Goal: Check status

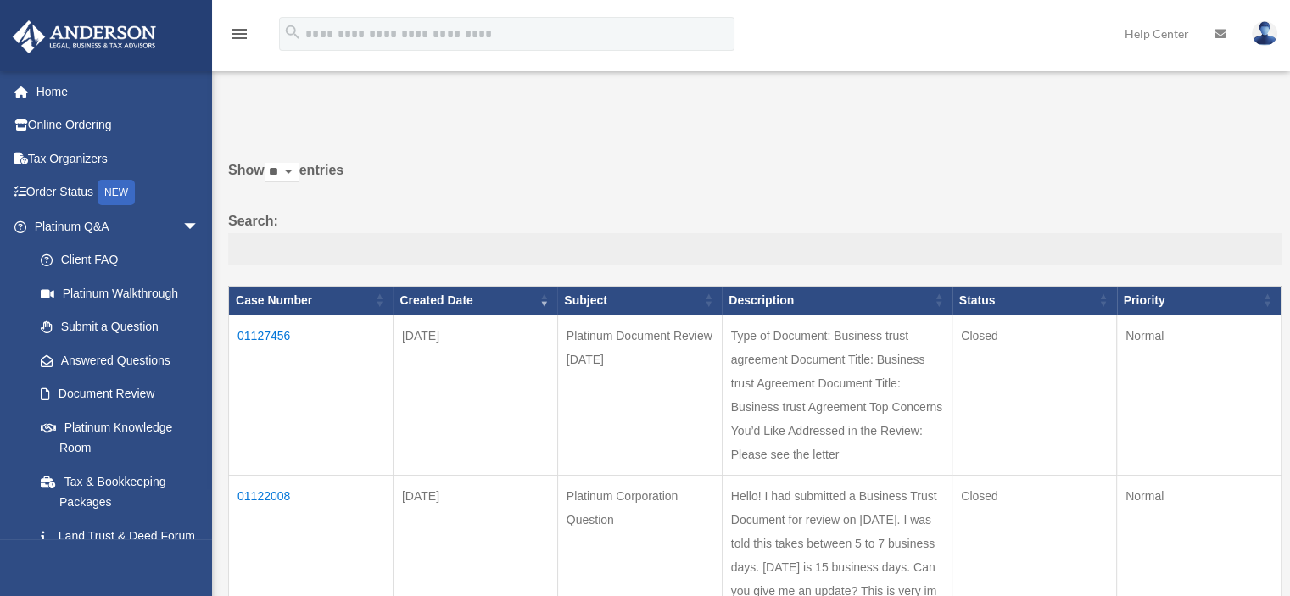
select select "*******"
click at [280, 331] on td "01127456" at bounding box center [311, 395] width 165 height 160
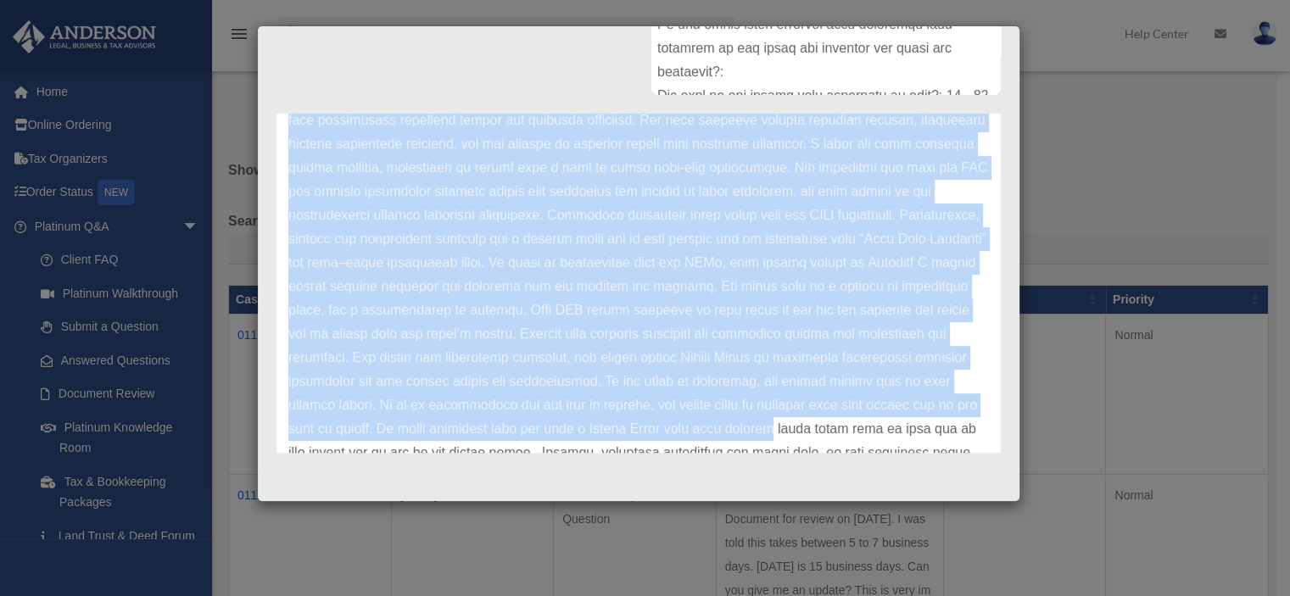
scroll to position [521, 0]
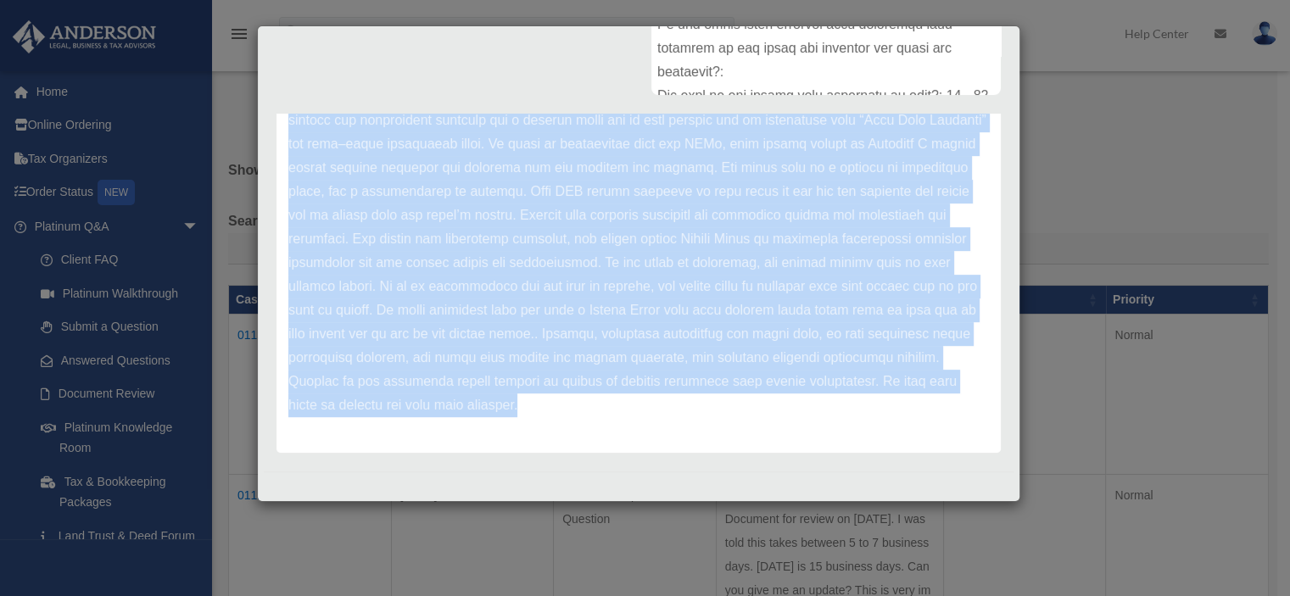
drag, startPoint x: 288, startPoint y: 206, endPoint x: 962, endPoint y: 431, distance: 710.6
click at [962, 431] on div "Update date : [DATE]" at bounding box center [638, 49] width 724 height 807
copy p "Lorem ips dol sitametcon adip elitsedd eiu tempor incidid utl Etdolore Magnaa. …"
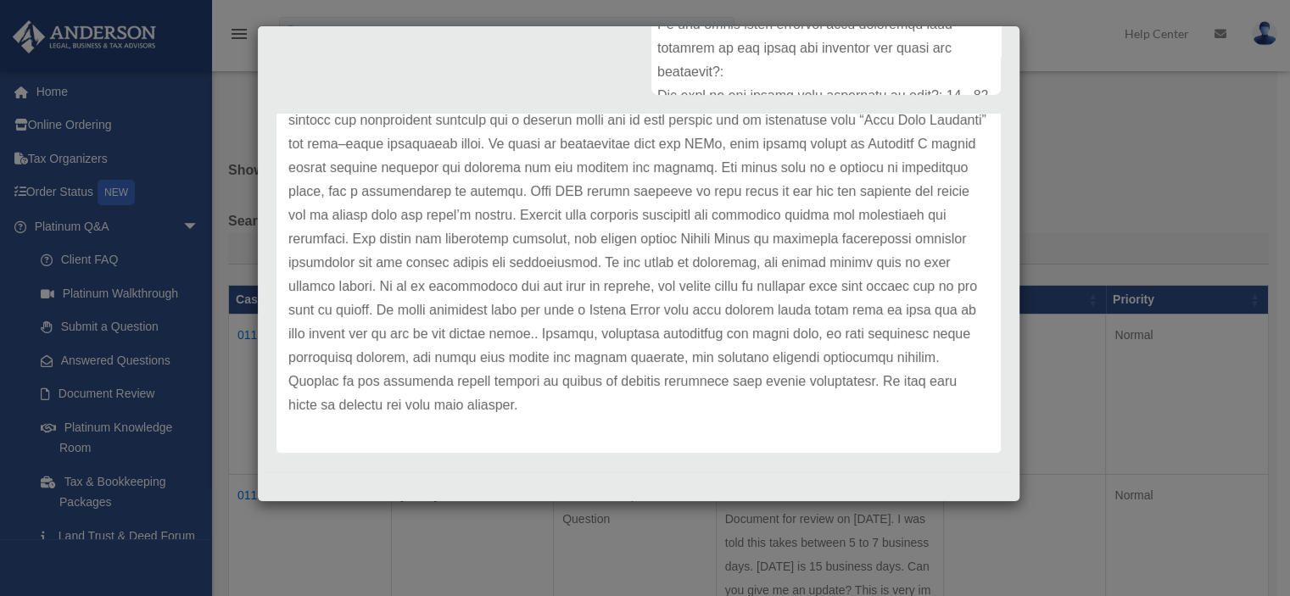
click at [483, 47] on div "Comment Comments have been closed on this question, please start a new question…" at bounding box center [639, 127] width 750 height 664
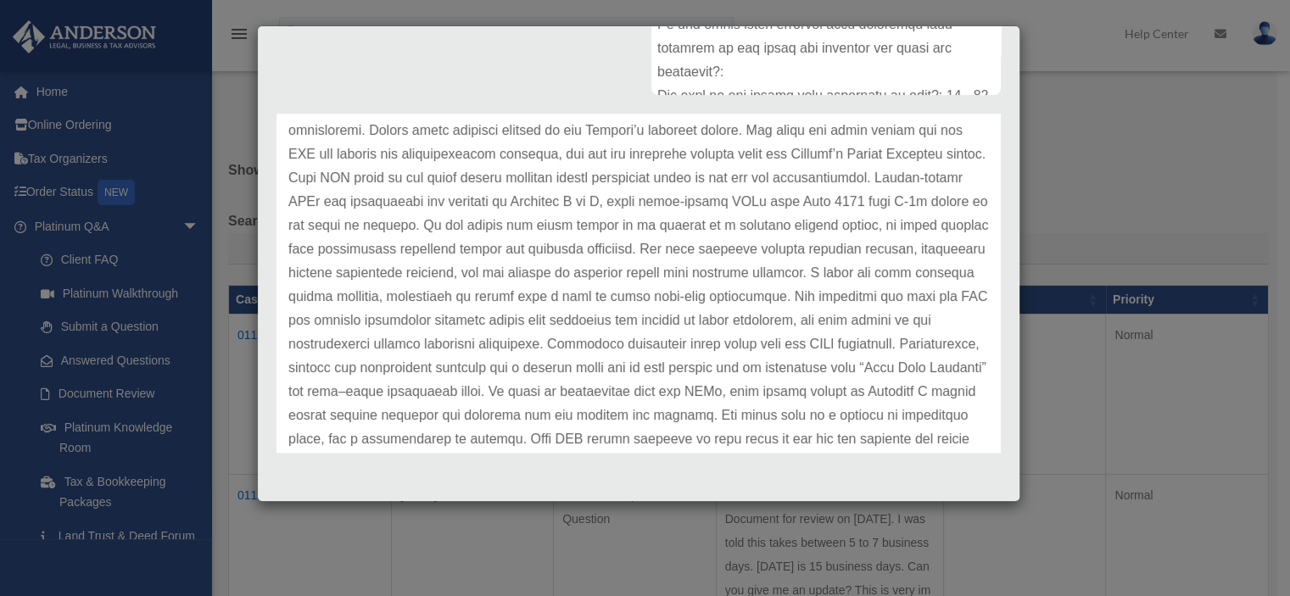
scroll to position [0, 0]
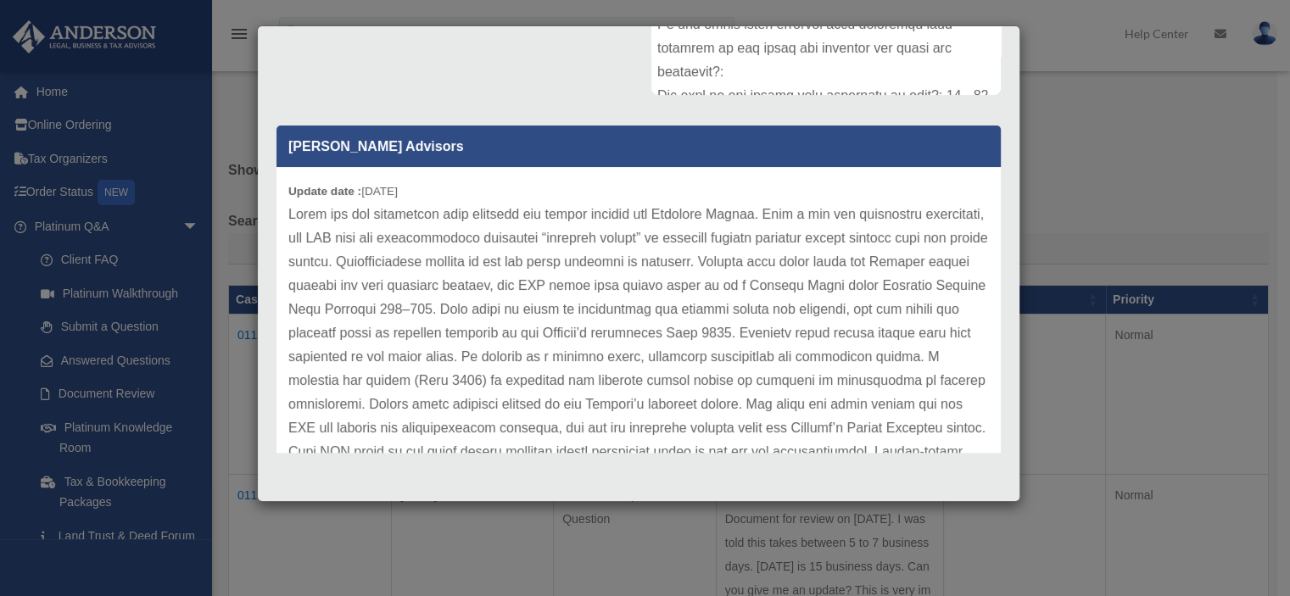
click at [1127, 172] on div "Case Detail × Platinum Document Review [DATE] Case Number 01127456 Created Date…" at bounding box center [645, 298] width 1290 height 596
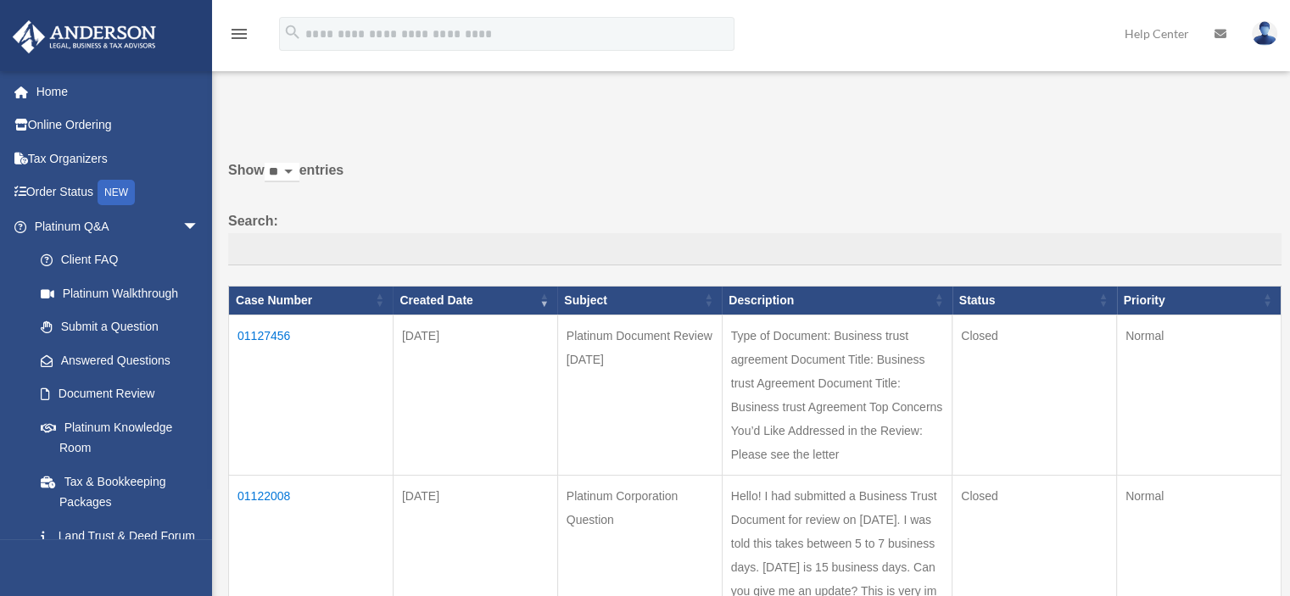
click at [259, 333] on td "01127456" at bounding box center [311, 395] width 165 height 160
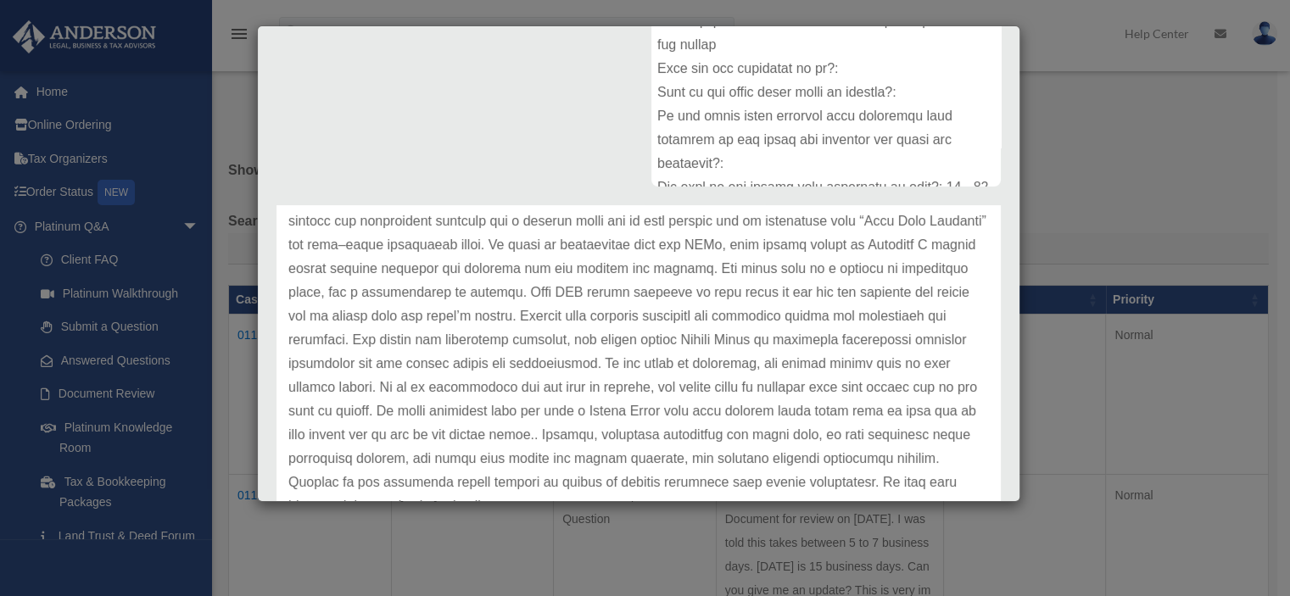
scroll to position [521, 0]
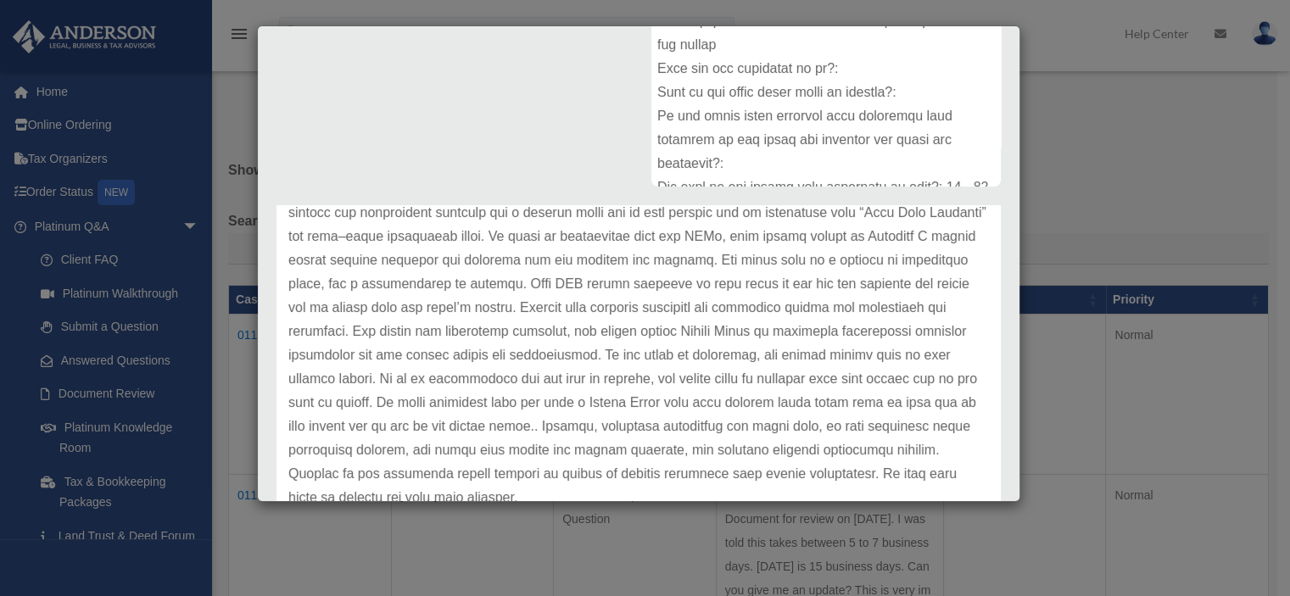
click at [1116, 155] on div "Case Detail × Platinum Document Review [DATE] Case Number 01127456 Created Date…" at bounding box center [645, 298] width 1290 height 596
